Goal: Information Seeking & Learning: Check status

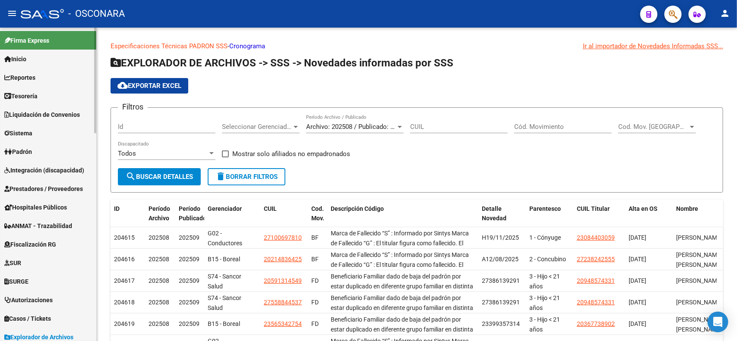
scroll to position [13, 0]
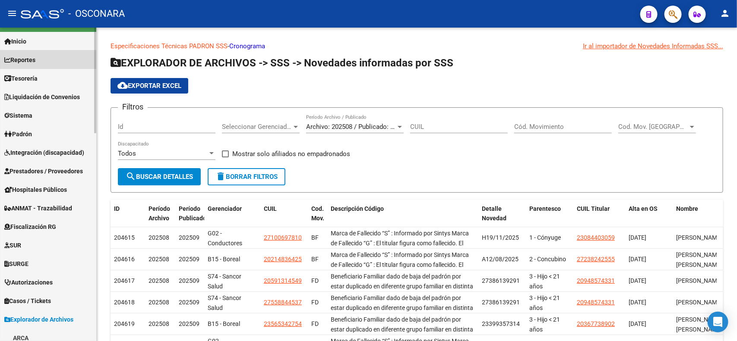
click at [68, 63] on link "Reportes" at bounding box center [48, 59] width 96 height 19
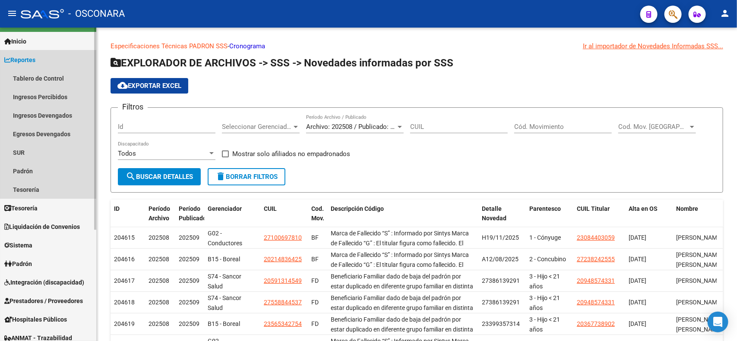
click at [44, 60] on link "Reportes" at bounding box center [48, 59] width 96 height 19
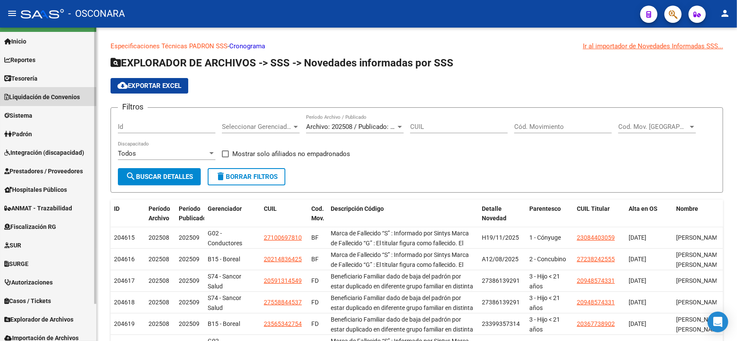
click at [66, 99] on span "Liquidación de Convenios" at bounding box center [42, 96] width 76 height 9
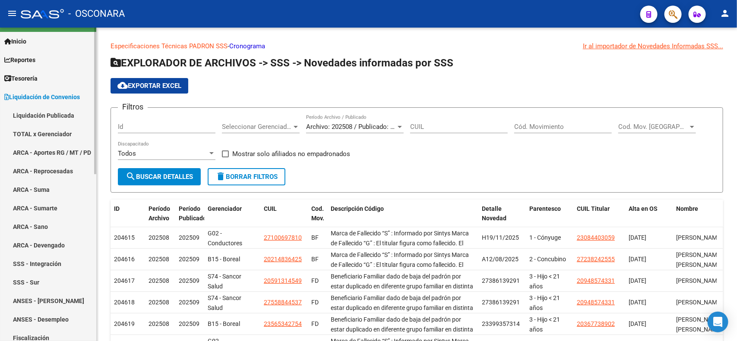
click at [52, 300] on link "ANSES - [PERSON_NAME]" at bounding box center [48, 301] width 96 height 19
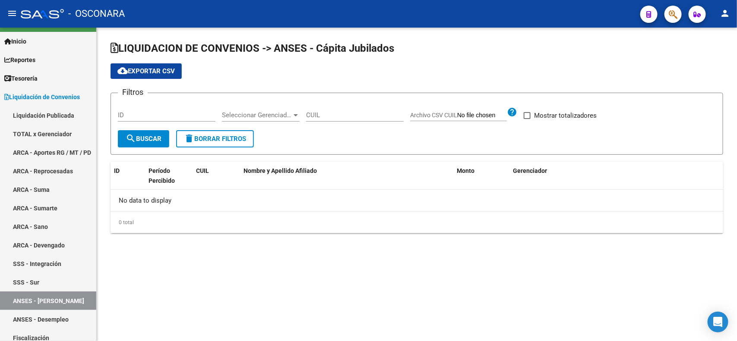
checkbox input "true"
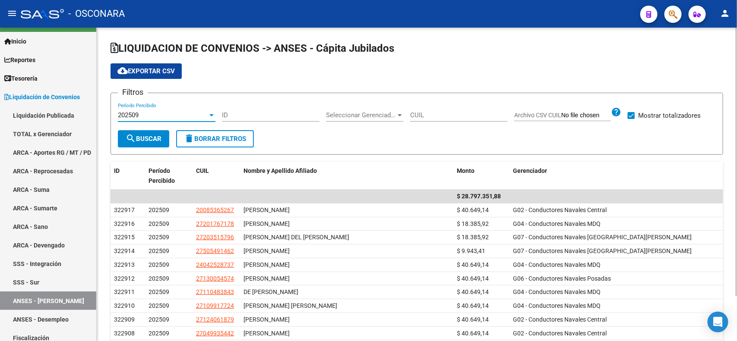
click at [206, 118] on div "202509" at bounding box center [163, 115] width 90 height 8
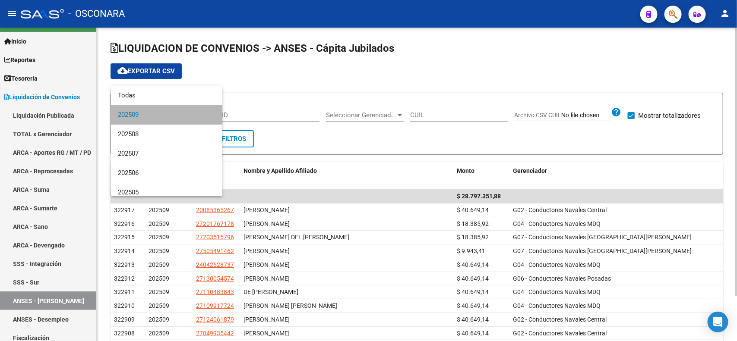
click at [206, 118] on span "202509" at bounding box center [167, 114] width 98 height 19
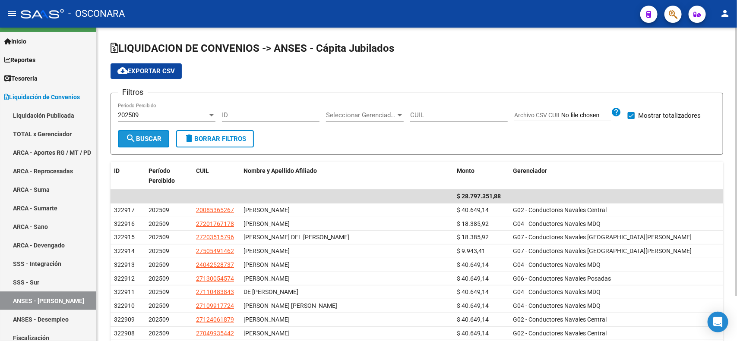
click at [161, 142] on span "search Buscar" at bounding box center [144, 139] width 36 height 8
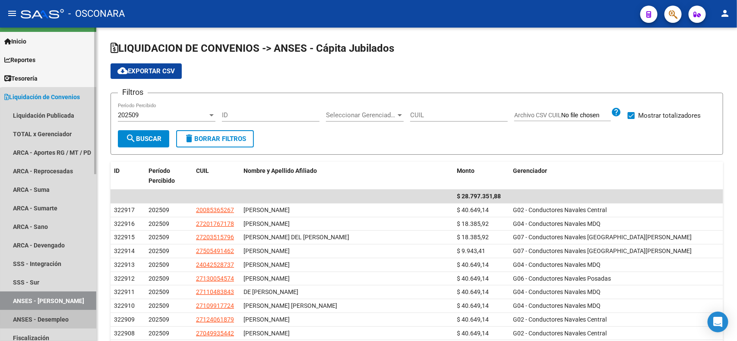
click at [64, 318] on link "ANSES - Desempleo" at bounding box center [48, 319] width 96 height 19
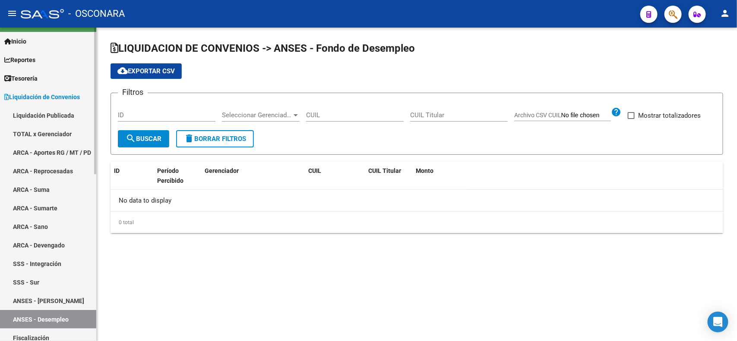
checkbox input "true"
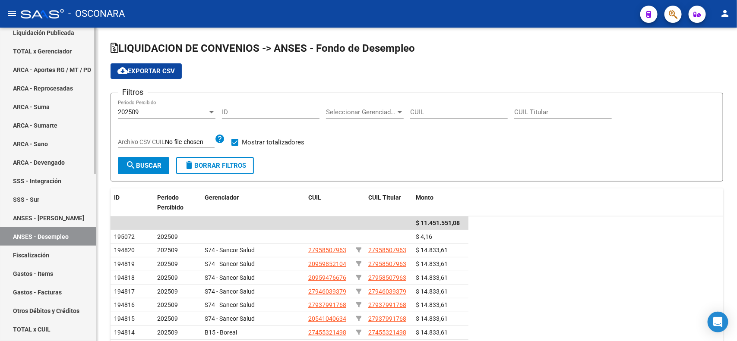
scroll to position [102, 0]
click at [92, 216] on div "Firma Express Inicio Calendario SSS Instructivos Contacto OS Reportes Tablero d…" at bounding box center [49, 262] width 98 height 672
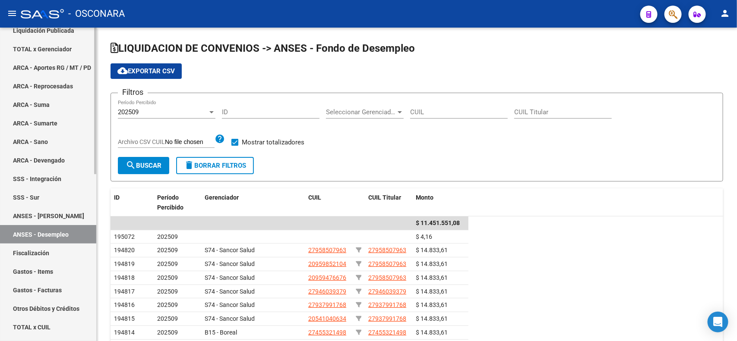
click at [80, 215] on link "ANSES - [PERSON_NAME]" at bounding box center [48, 216] width 96 height 19
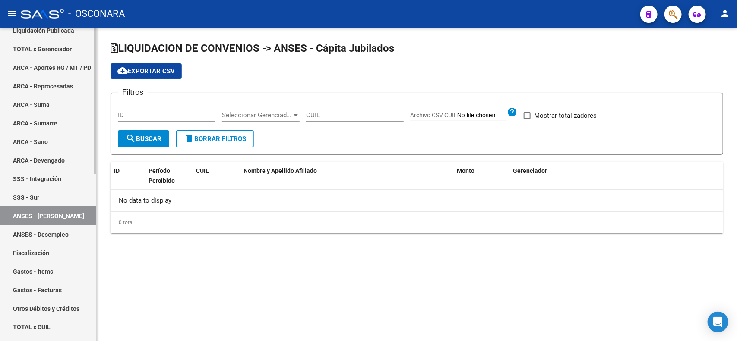
checkbox input "true"
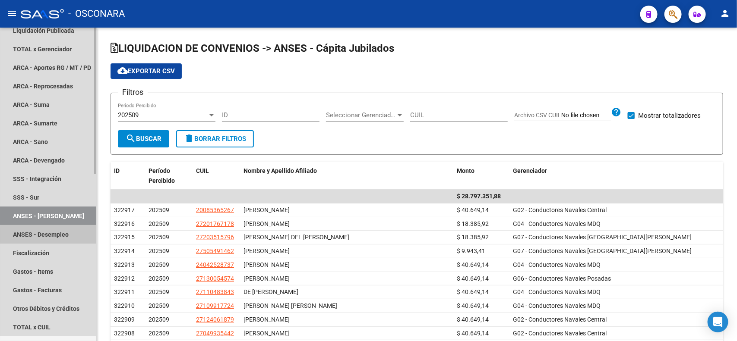
click at [64, 235] on link "ANSES - Desempleo" at bounding box center [48, 234] width 96 height 19
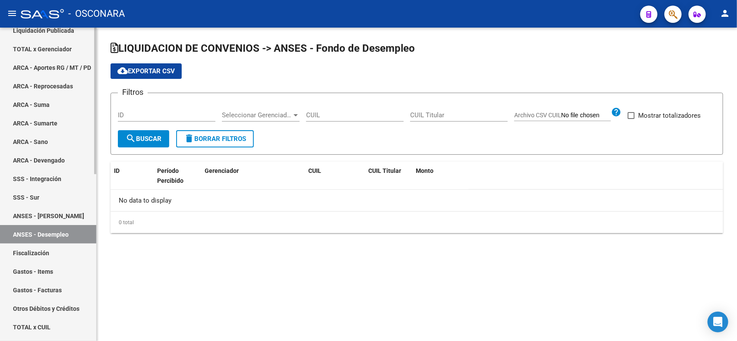
checkbox input "true"
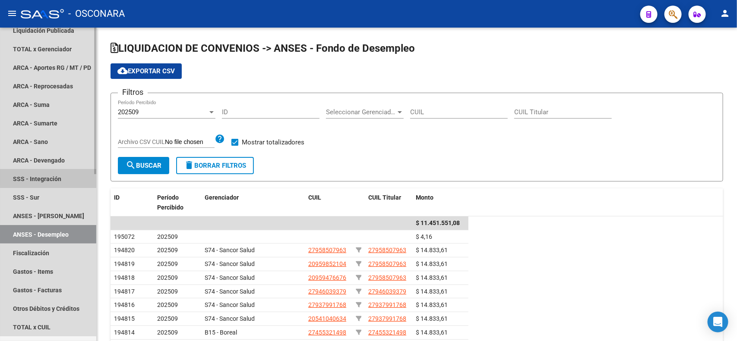
click at [62, 176] on link "SSS - Integración" at bounding box center [48, 179] width 96 height 19
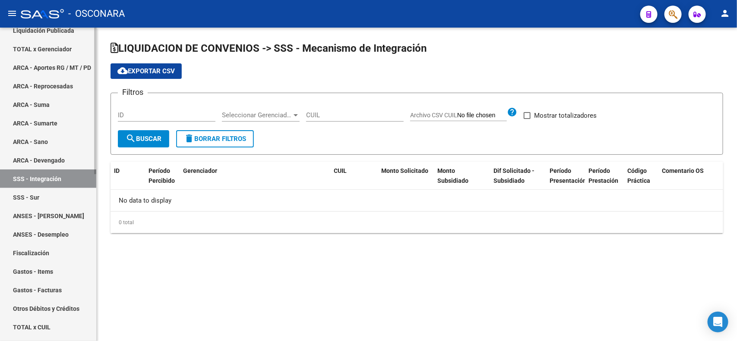
checkbox input "true"
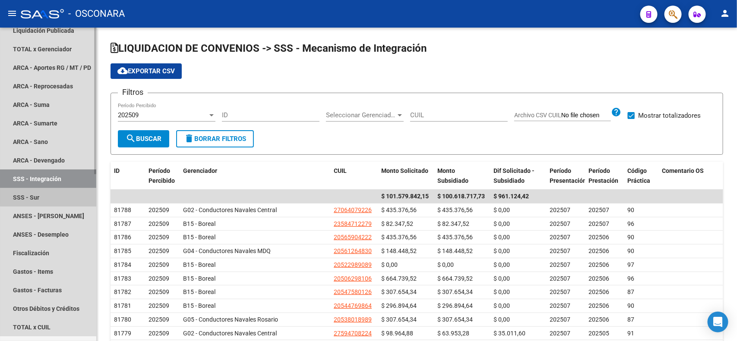
click at [57, 192] on link "SSS - Sur" at bounding box center [48, 197] width 96 height 19
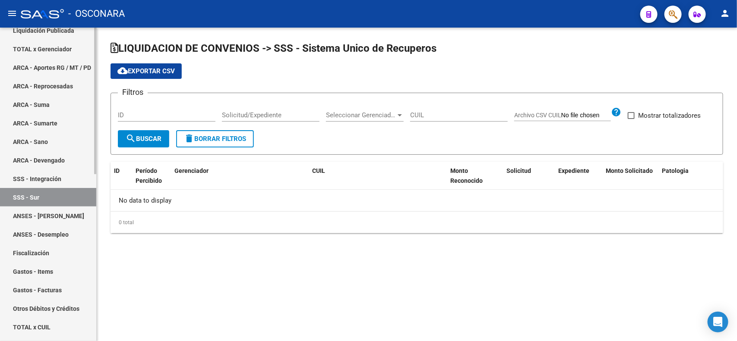
checkbox input "true"
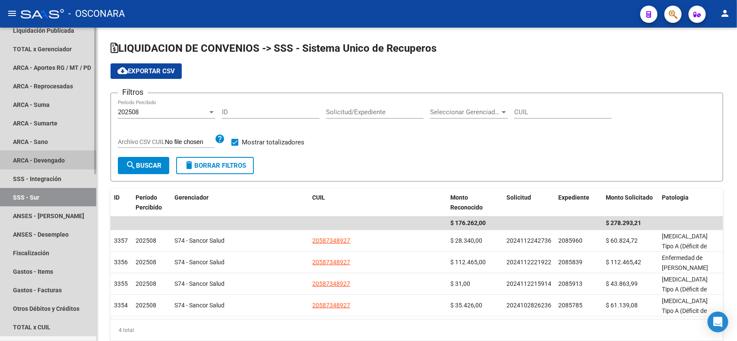
click at [55, 152] on link "ARCA - Devengado" at bounding box center [48, 160] width 96 height 19
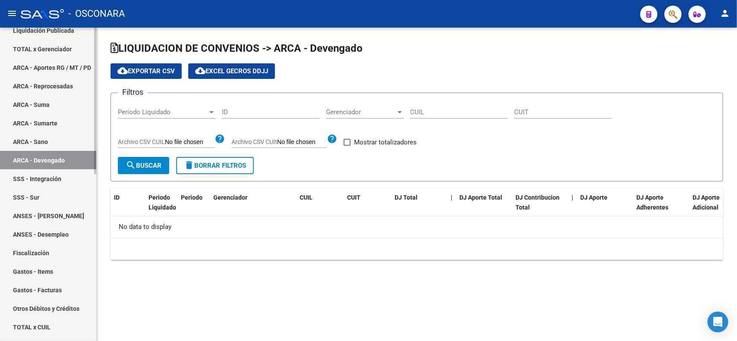
click at [69, 86] on link "ARCA - Reprocesadas" at bounding box center [48, 86] width 96 height 19
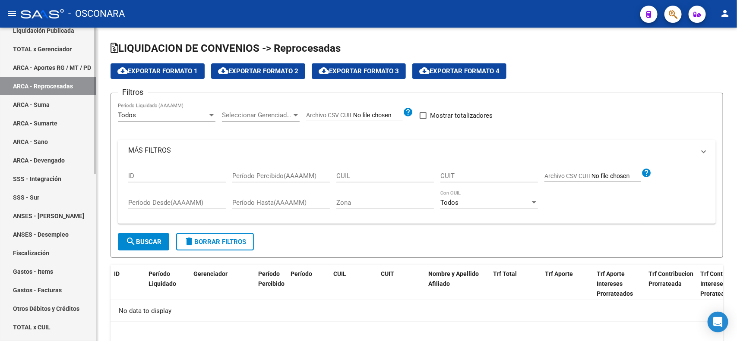
checkbox input "true"
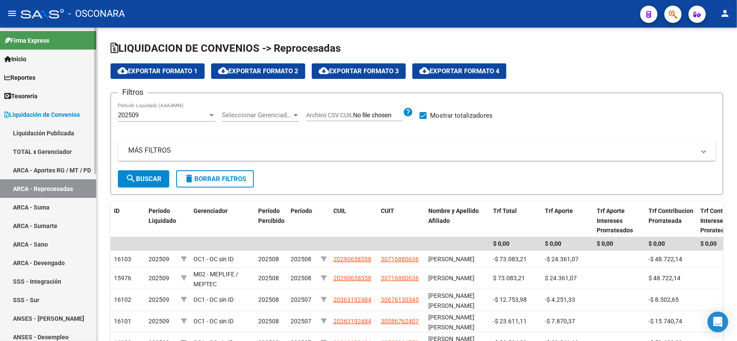
click at [35, 78] on span "Reportes" at bounding box center [19, 77] width 31 height 9
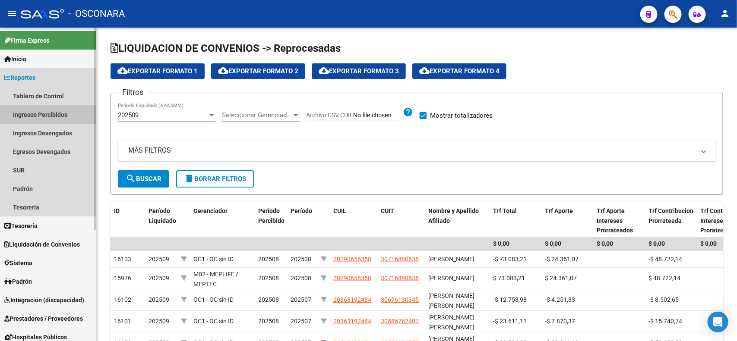
click at [44, 120] on link "Ingresos Percibidos" at bounding box center [48, 114] width 96 height 19
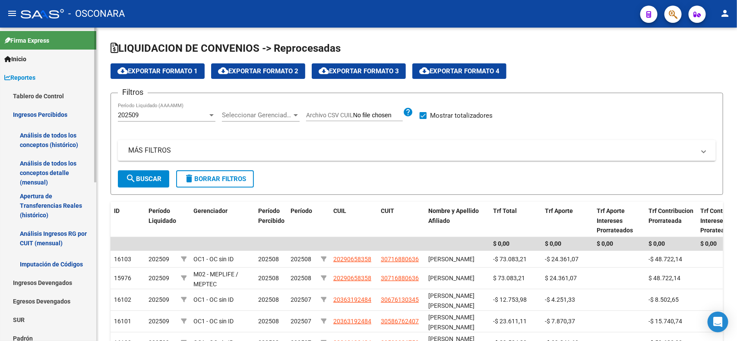
scroll to position [28, 0]
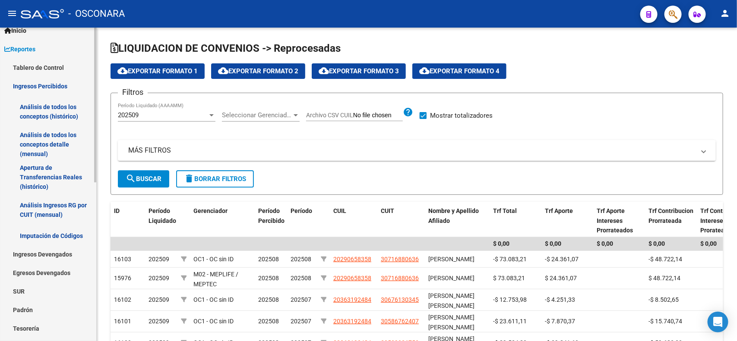
click at [94, 151] on div at bounding box center [95, 119] width 2 height 155
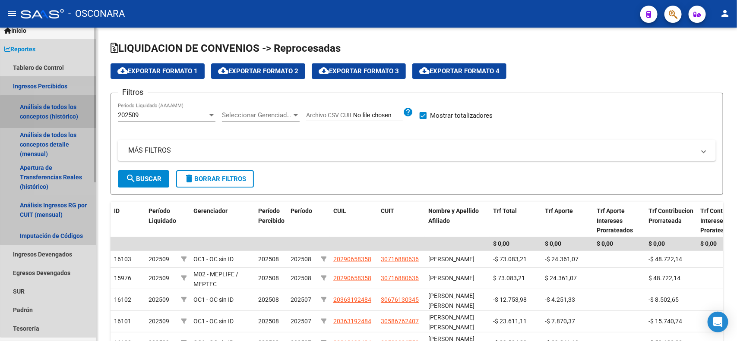
click at [67, 119] on link "Análisis de todos los conceptos (histórico)" at bounding box center [48, 111] width 96 height 33
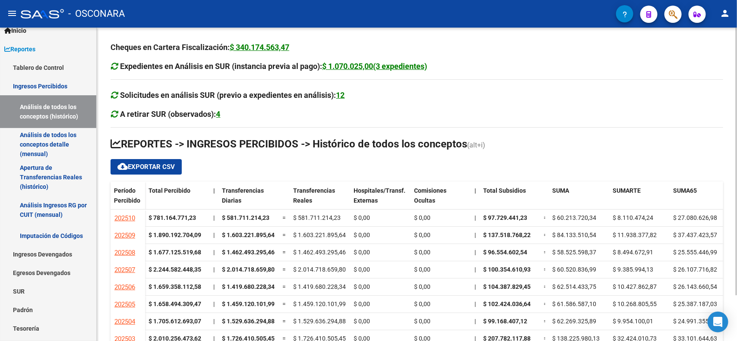
scroll to position [53, 0]
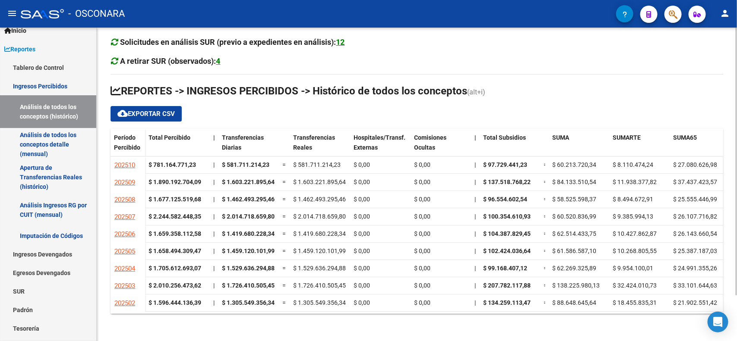
click at [736, 187] on div at bounding box center [736, 207] width 2 height 268
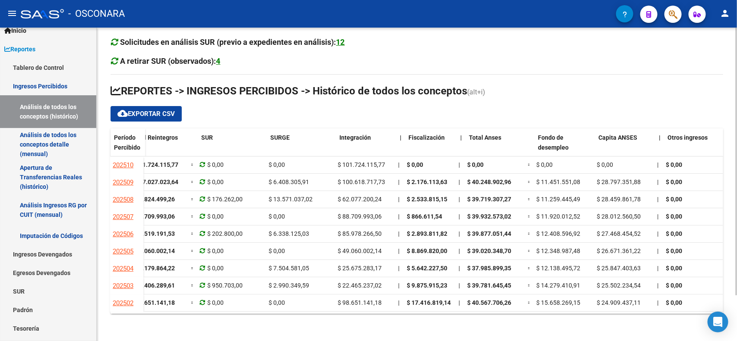
scroll to position [0, 680]
